Goal: Transaction & Acquisition: Download file/media

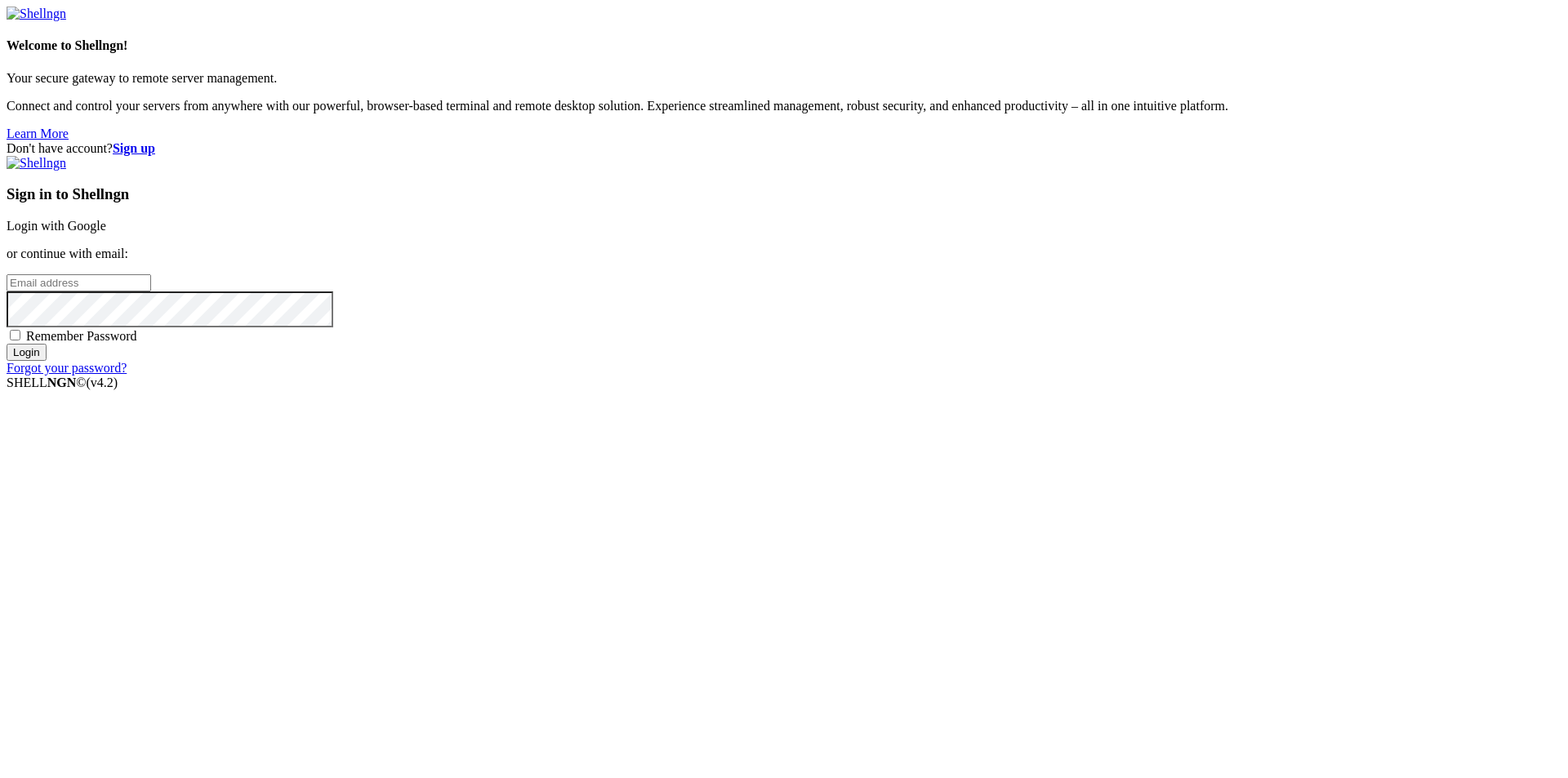
type input "[EMAIL_ADDRESS][DOMAIN_NAME]"
click at [137, 343] on span "Remember Password" at bounding box center [82, 336] width 112 height 14
click at [20, 340] on input "Remember Password" at bounding box center [15, 335] width 11 height 11
checkbox input "true"
click at [47, 361] on input "Login" at bounding box center [26, 352] width 40 height 17
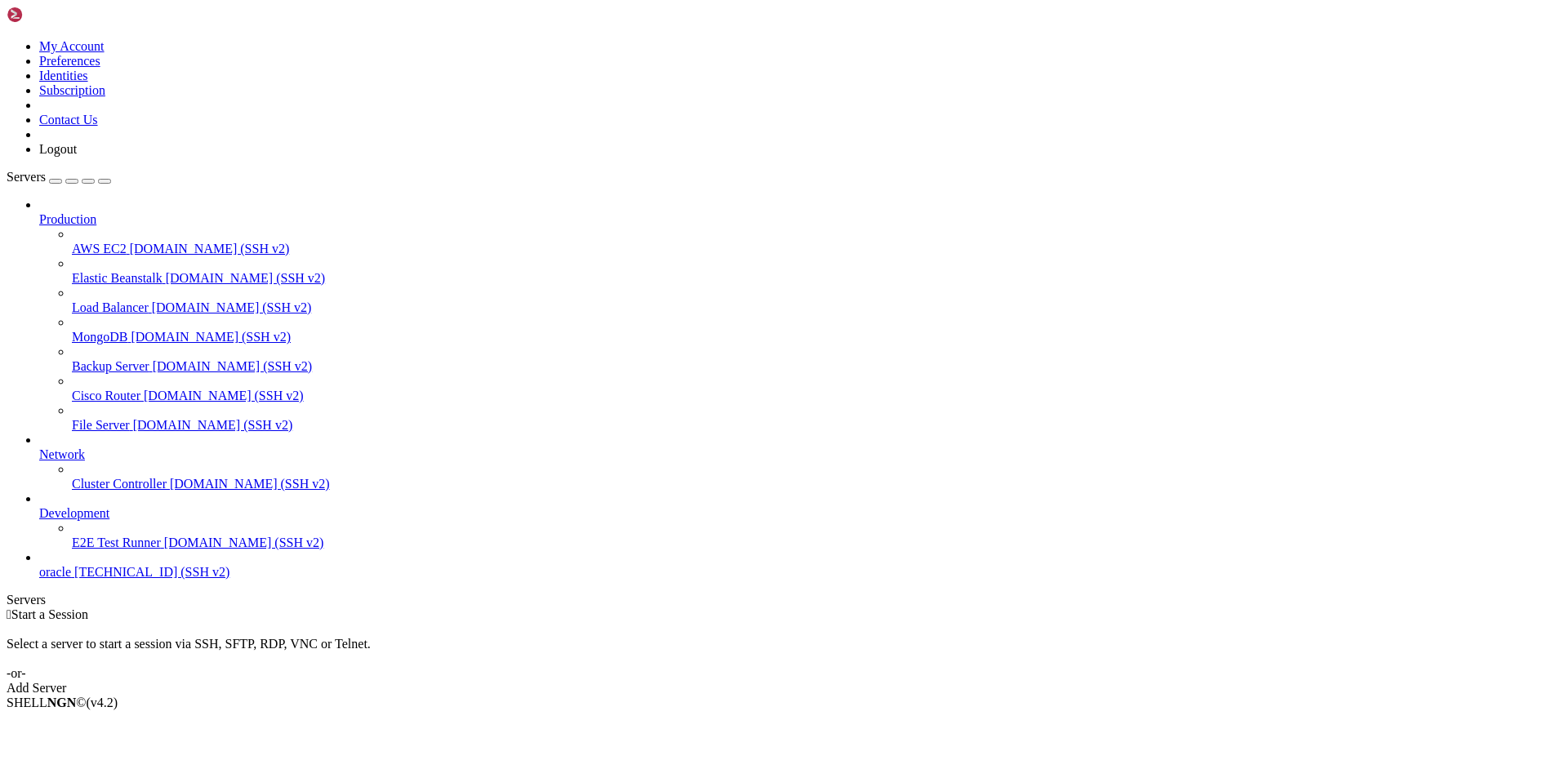
click at [88, 579] on span "[TECHNICAL_ID] (SSH v2)" at bounding box center [152, 572] width 155 height 14
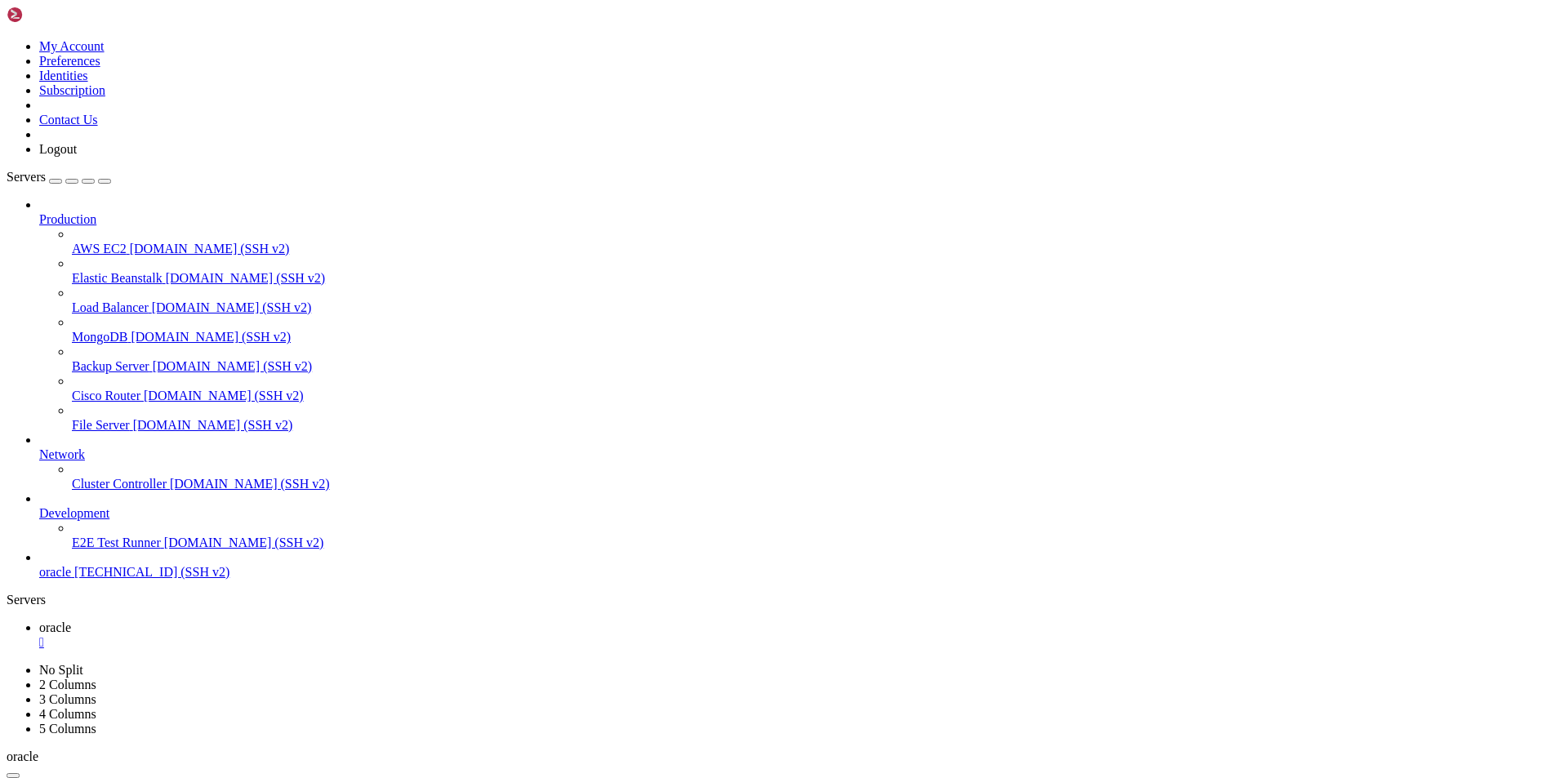
click at [71, 621] on span "oracle" at bounding box center [54, 628] width 32 height 14
click at [71, 650] on span "oracle" at bounding box center [54, 657] width 32 height 14
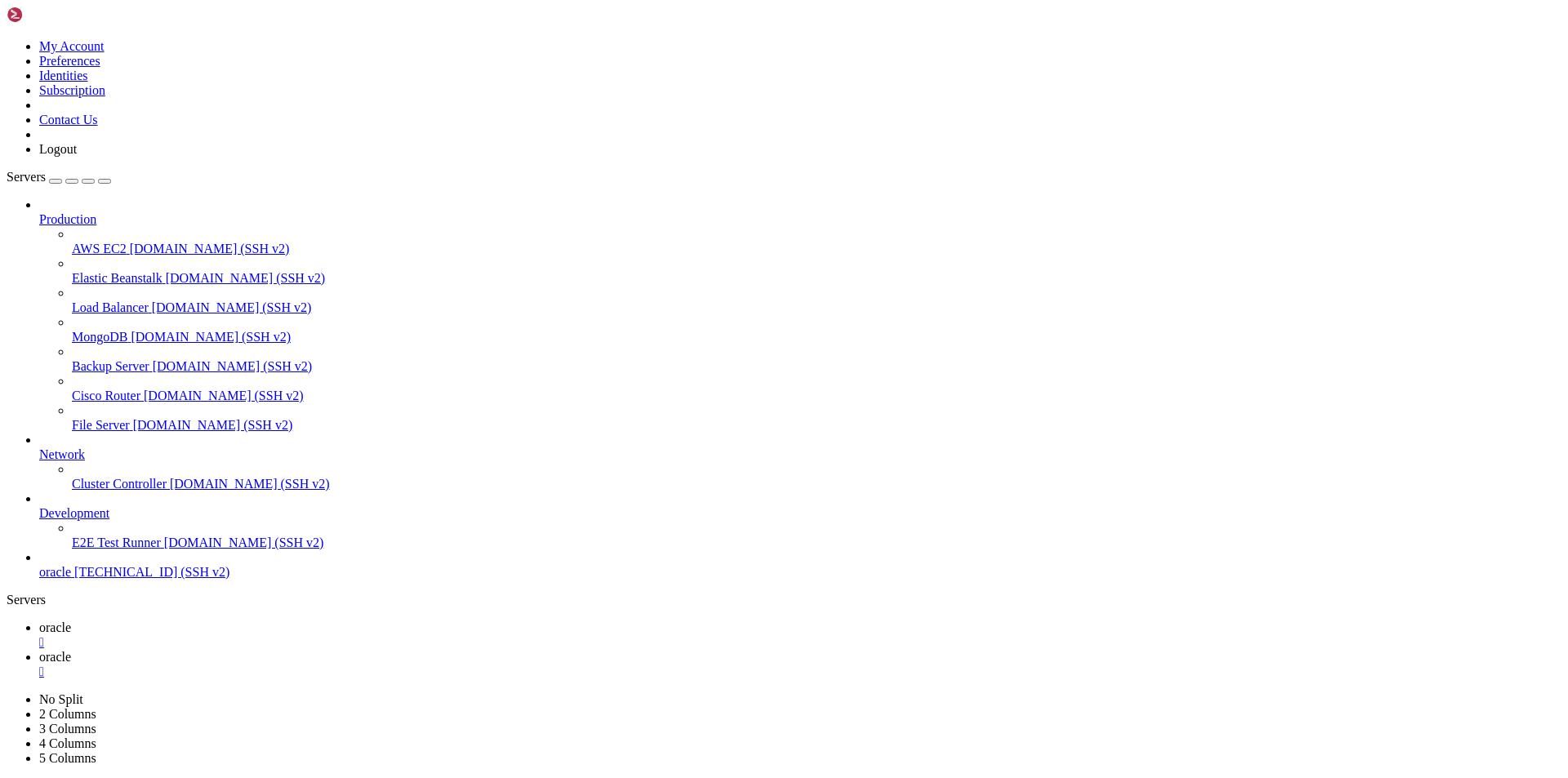
type input "/home/ubuntu/nodejs/screenshots"
